Goal: Information Seeking & Learning: Understand process/instructions

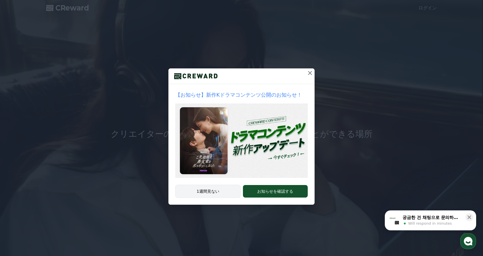
click at [210, 193] on button "1週間見ない" at bounding box center [207, 191] width 65 height 13
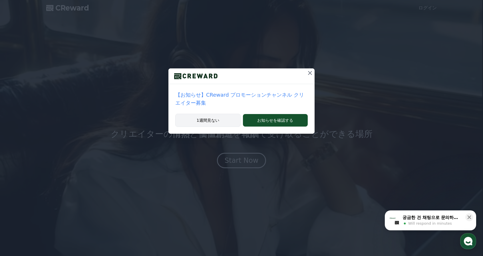
click at [209, 114] on button "1週間見ない" at bounding box center [207, 120] width 65 height 13
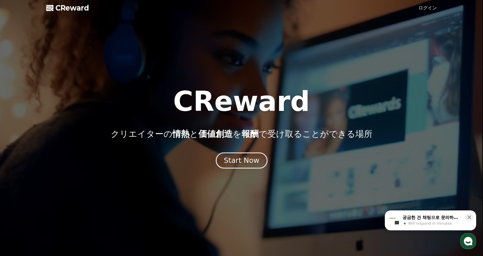
click at [238, 159] on div "Start Now" at bounding box center [241, 161] width 35 height 10
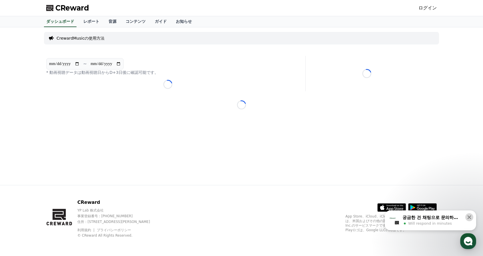
click at [468, 216] on icon at bounding box center [469, 218] width 4 height 4
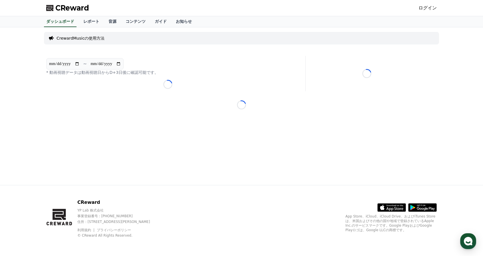
click at [89, 38] on p "CrewardMusicの使用方法" at bounding box center [81, 38] width 48 height 6
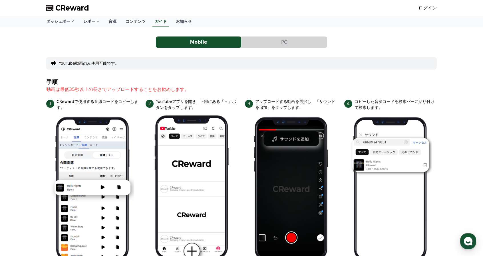
click at [66, 46] on div "Mobile PC" at bounding box center [241, 42] width 390 height 11
